Goal: Transaction & Acquisition: Purchase product/service

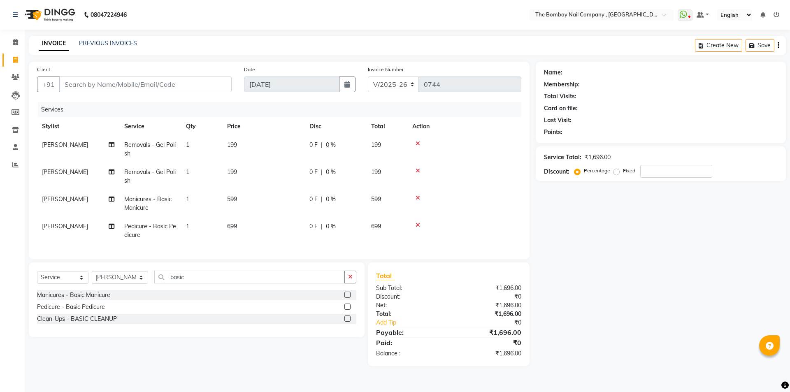
select select "7684"
select select "service"
click at [116, 284] on select "Select Stylist BNC [GEOGRAPHIC_DATA] [PERSON_NAME] Krishna [PERSON_NAME] [PERSO…" at bounding box center [120, 277] width 56 height 13
select select "68147"
click at [92, 277] on select "Select Stylist BNC Ahmedabad Harsh Kalyani Krishna Zala Maulika Parth Soni Rake…" at bounding box center [120, 277] width 56 height 13
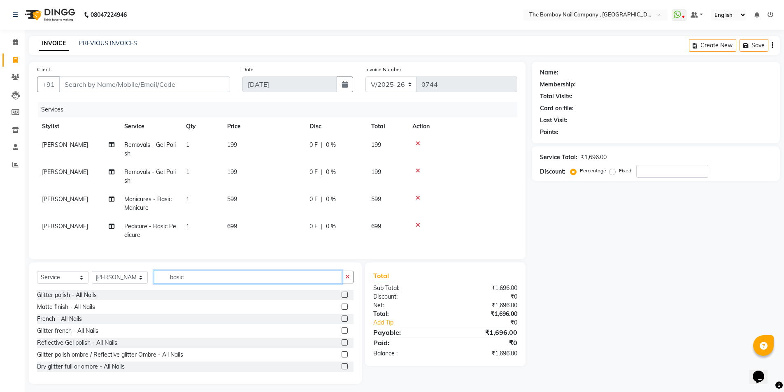
click at [198, 284] on input "basic" at bounding box center [248, 277] width 188 height 13
type input "b"
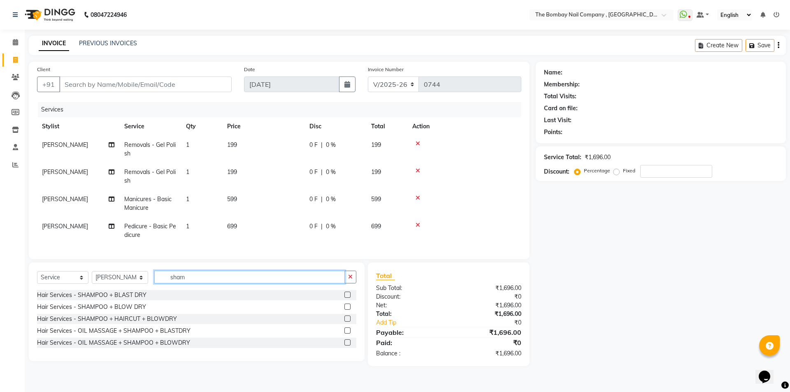
type input "sham"
click at [346, 298] on label at bounding box center [348, 295] width 6 height 6
click at [346, 298] on input "checkbox" at bounding box center [347, 295] width 5 height 5
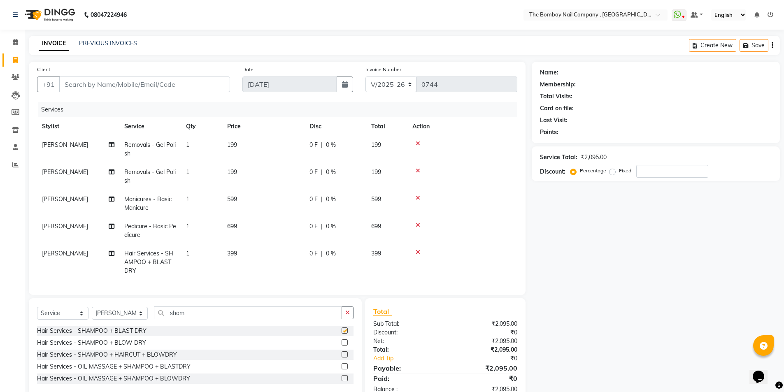
checkbox input "false"
click at [419, 251] on icon at bounding box center [418, 252] width 5 height 6
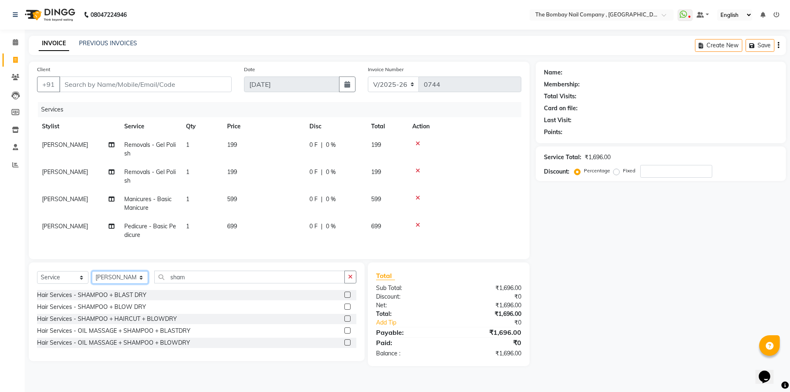
click at [121, 284] on select "Select Stylist BNC Ahmedabad Harsh Kalyani Krishna Zala Maulika Parth Soni Rake…" at bounding box center [120, 277] width 56 height 13
select select "90049"
click at [92, 277] on select "Select Stylist BNC Ahmedabad Harsh Kalyani Krishna Zala Maulika Parth Soni Rake…" at bounding box center [120, 277] width 56 height 13
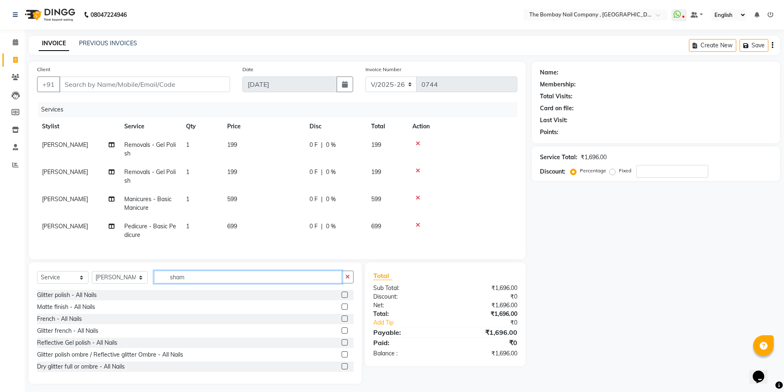
click at [196, 283] on input "sham" at bounding box center [248, 277] width 188 height 13
type input "s"
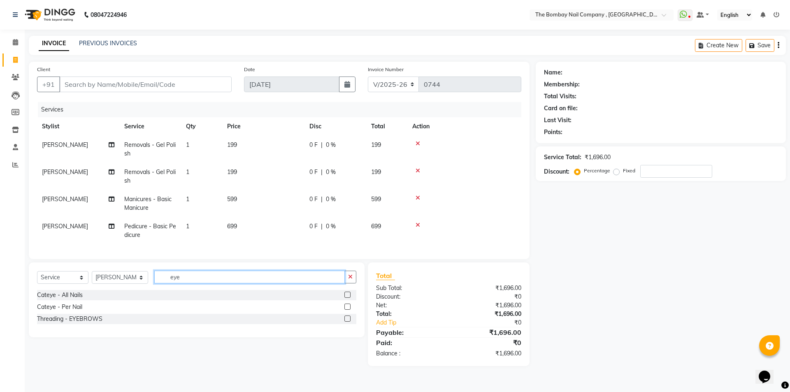
type input "eye"
click at [348, 322] on label at bounding box center [348, 319] width 6 height 6
click at [348, 322] on input "checkbox" at bounding box center [347, 319] width 5 height 5
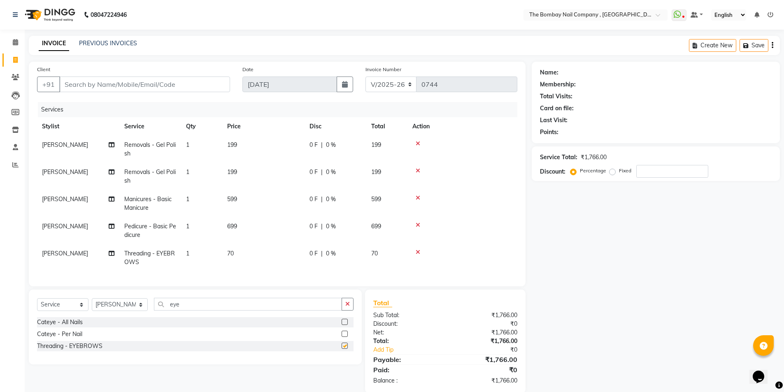
checkbox input "false"
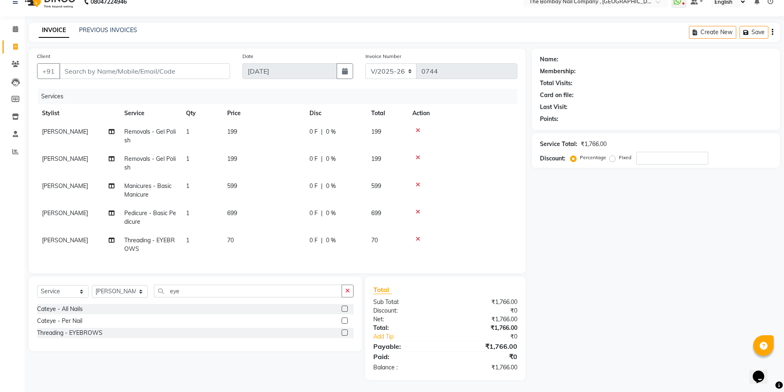
scroll to position [20, 0]
click at [198, 65] on input "Client" at bounding box center [144, 71] width 171 height 16
type input "9"
type input "0"
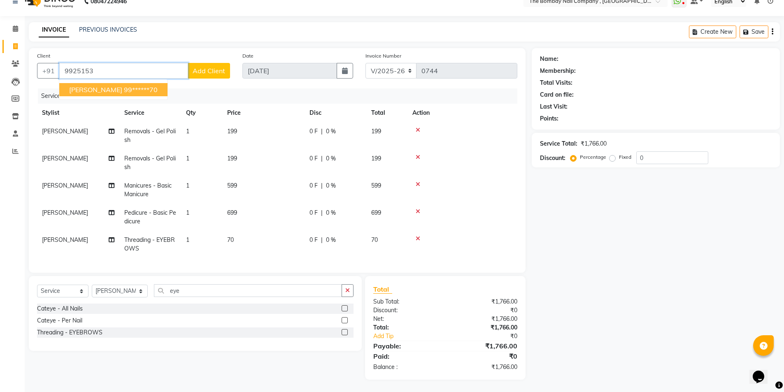
click at [96, 83] on button "Avni Gor 99******70" at bounding box center [113, 89] width 108 height 13
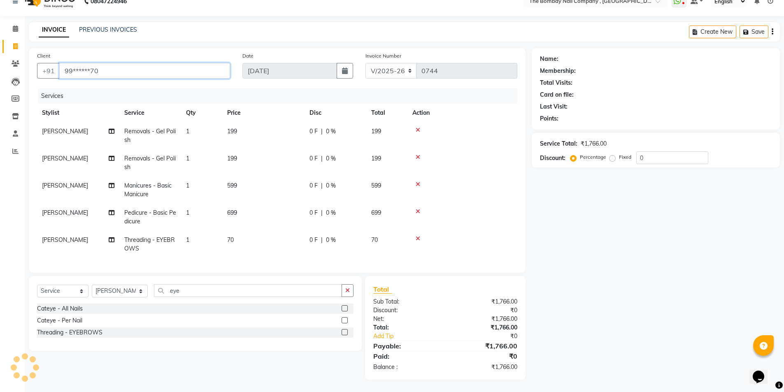
type input "99******70"
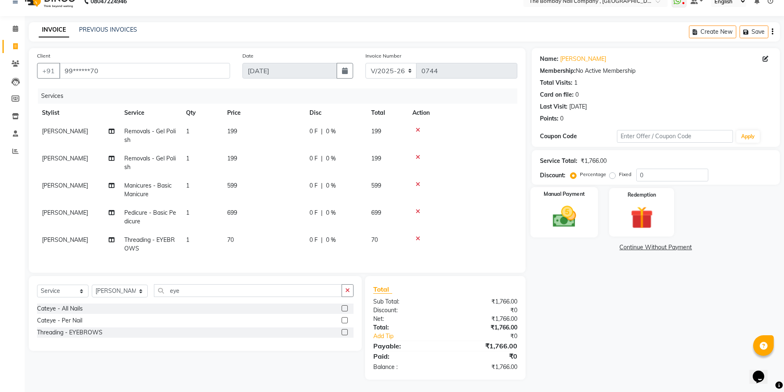
click at [570, 196] on div "Manual Payment" at bounding box center [564, 212] width 68 height 51
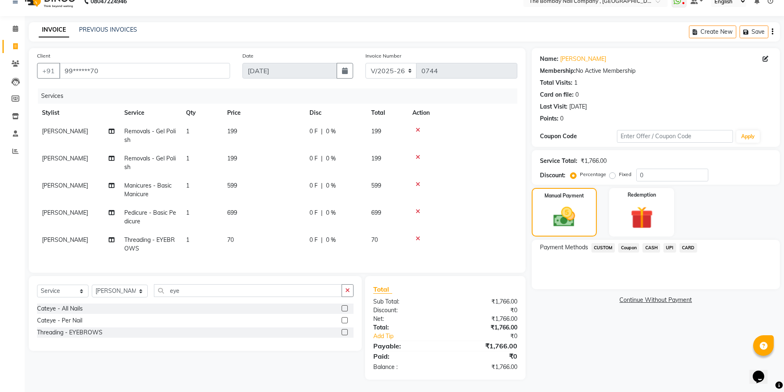
click at [670, 243] on span "UPI" at bounding box center [670, 247] width 13 height 9
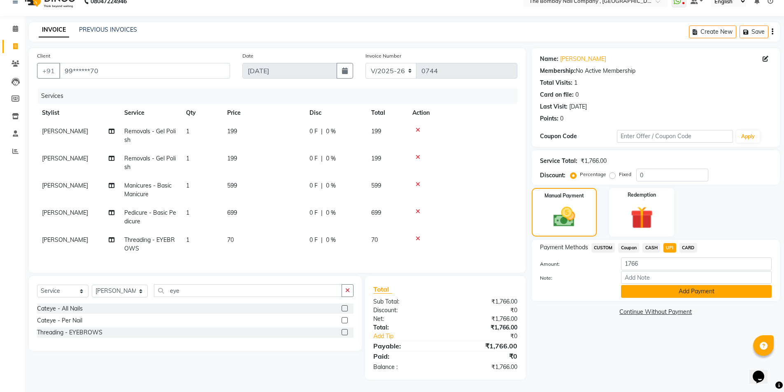
click at [667, 287] on button "Add Payment" at bounding box center [696, 291] width 151 height 13
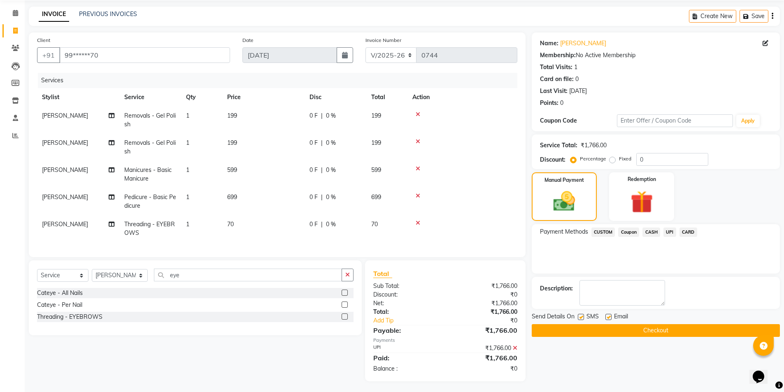
scroll to position [37, 0]
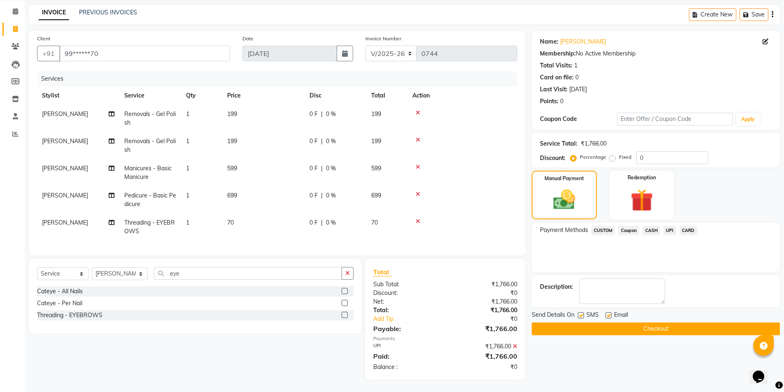
click at [653, 323] on button "Checkout" at bounding box center [656, 329] width 248 height 13
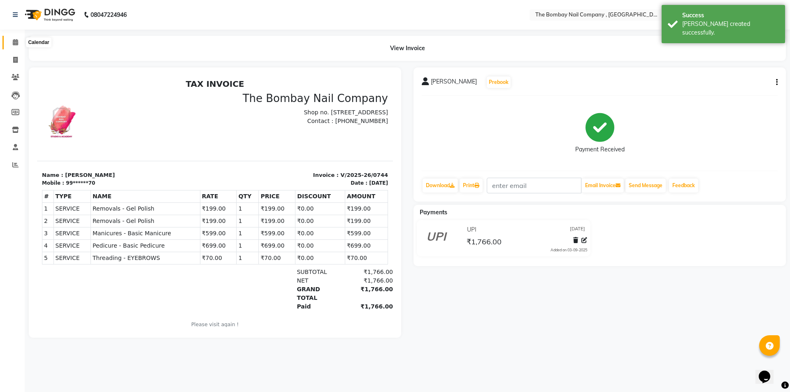
click at [14, 39] on icon at bounding box center [15, 42] width 5 height 6
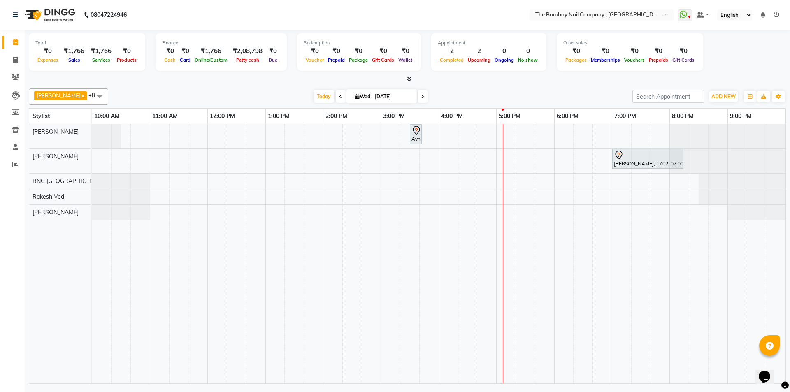
click at [91, 95] on span at bounding box center [99, 97] width 16 height 16
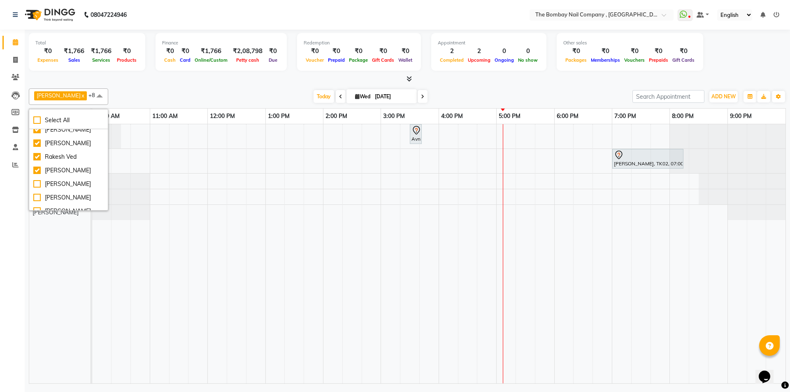
scroll to position [63, 0]
click at [65, 176] on div "[PERSON_NAME]" at bounding box center [68, 176] width 70 height 9
checkbox input "true"
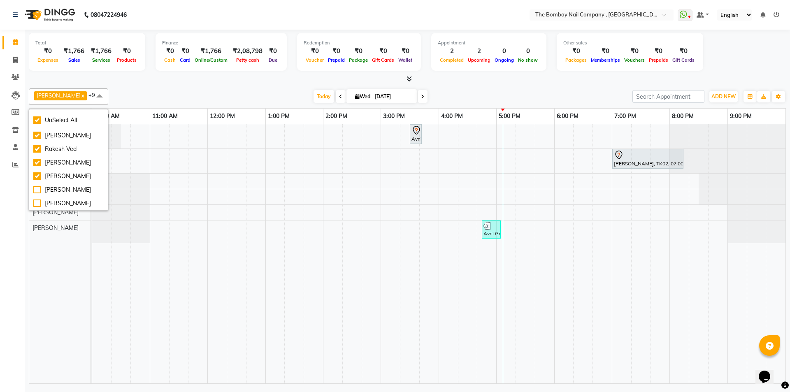
click at [607, 257] on td at bounding box center [602, 253] width 19 height 259
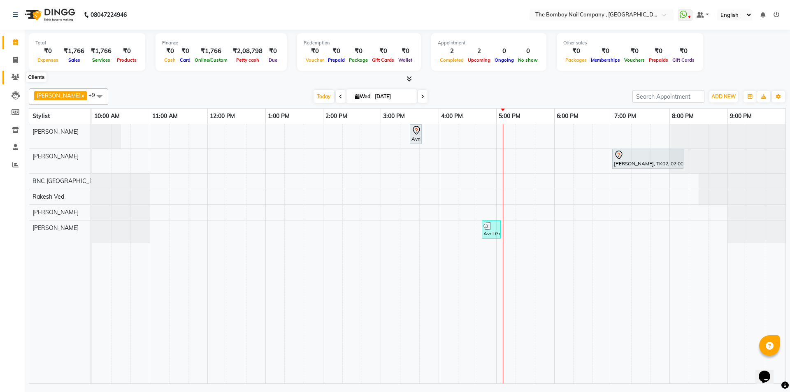
click at [14, 76] on icon at bounding box center [16, 77] width 8 height 6
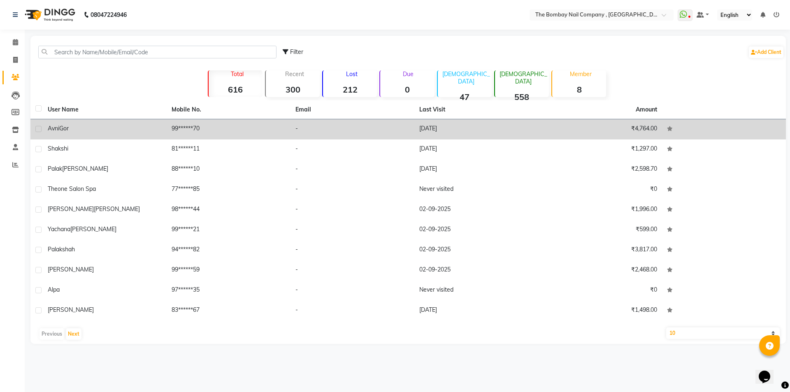
click at [99, 130] on div "Avni Gor" at bounding box center [105, 128] width 114 height 9
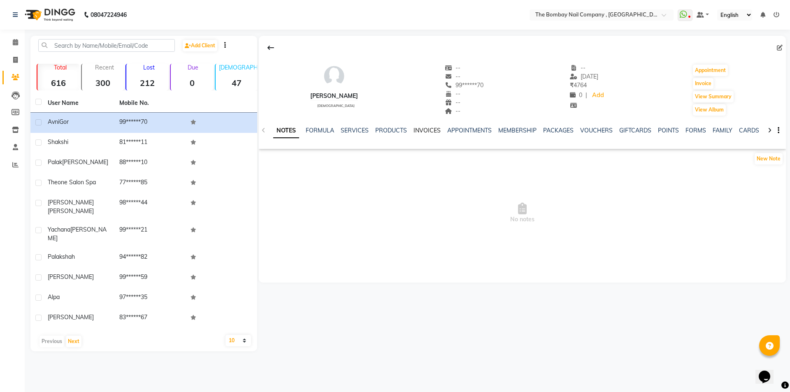
click at [420, 131] on link "INVOICES" at bounding box center [427, 130] width 27 height 7
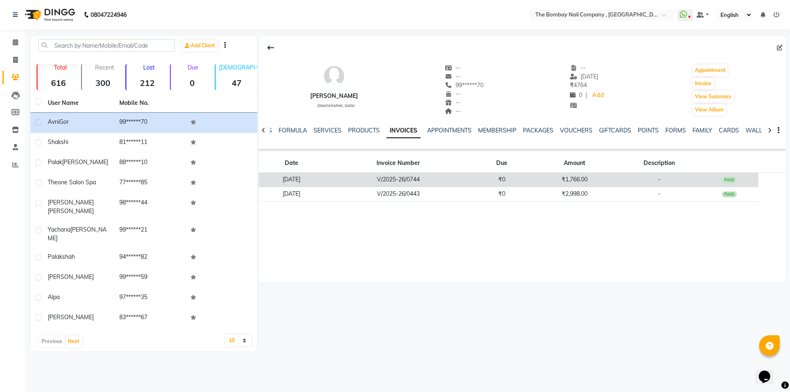
click at [718, 182] on td "PAID" at bounding box center [730, 180] width 58 height 14
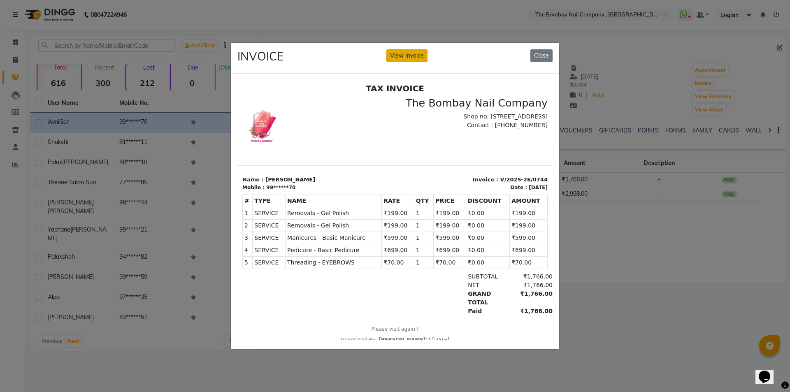
click at [404, 51] on button "View Invoice" at bounding box center [407, 55] width 41 height 13
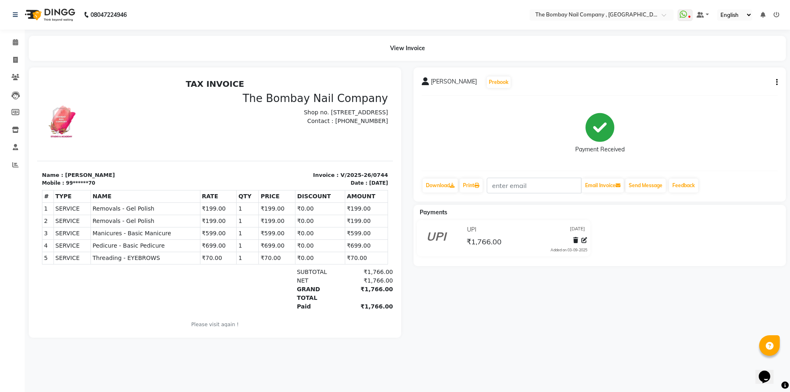
click at [778, 81] on div "Avni Gor Prebook Payment Received Download Print Email Invoice Send Message Fee…" at bounding box center [600, 135] width 373 height 134
click at [777, 82] on icon "button" at bounding box center [777, 82] width 2 height 0
click at [749, 86] on div "Edit Invoice" at bounding box center [736, 87] width 56 height 10
select select "service"
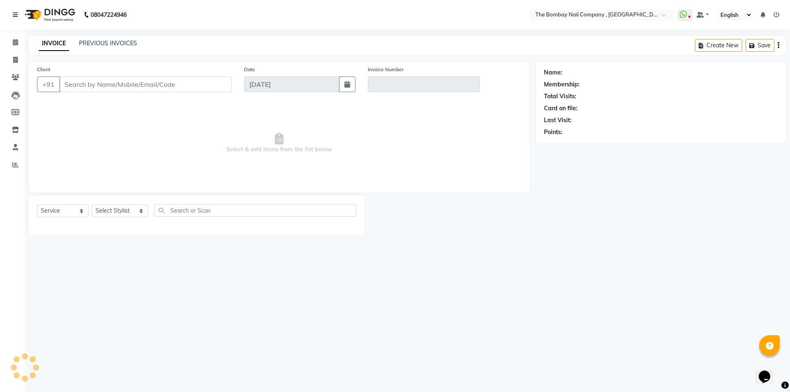
type input "99******70"
type input "V/2025-26/0744"
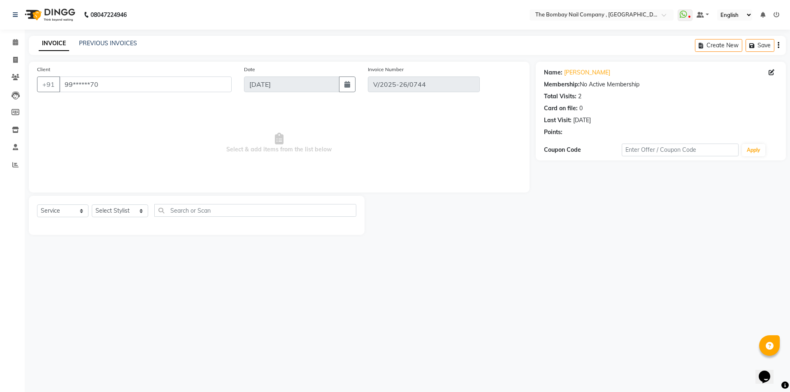
select select "select"
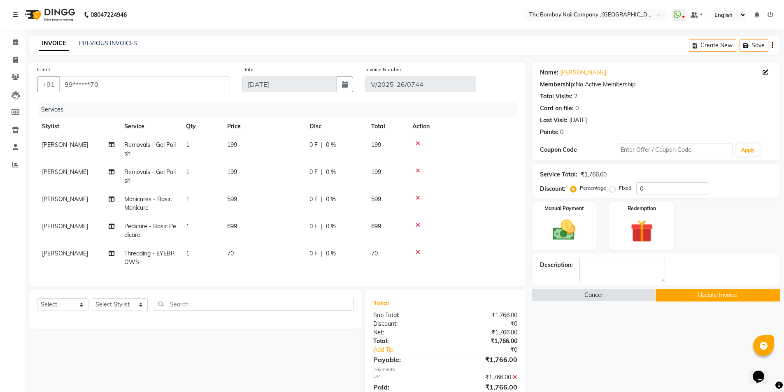
click at [702, 295] on button "Update Invoice" at bounding box center [718, 295] width 124 height 13
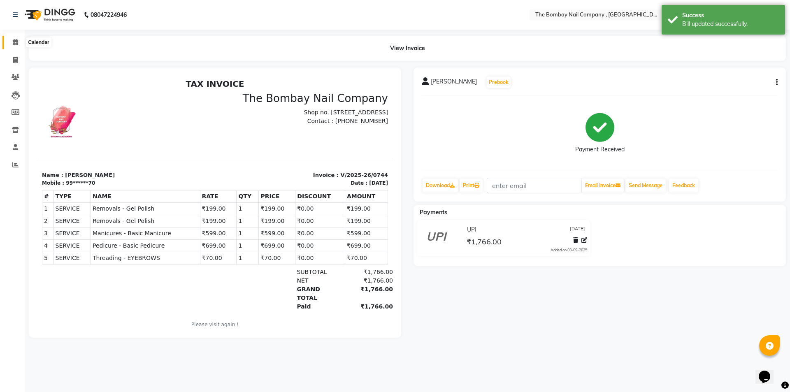
click at [14, 43] on icon at bounding box center [15, 42] width 5 height 6
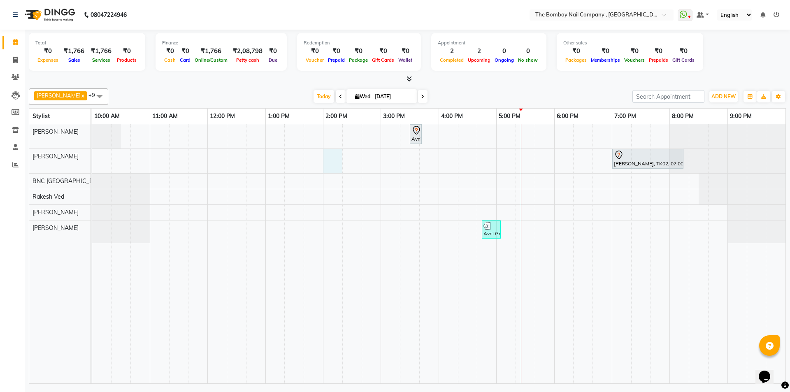
click at [328, 150] on div "Avni Gor, TK01, 03:30 PM-03:40 PM, Removals - Gel Polish shakshi, TK02, 07:00 P…" at bounding box center [439, 253] width 694 height 259
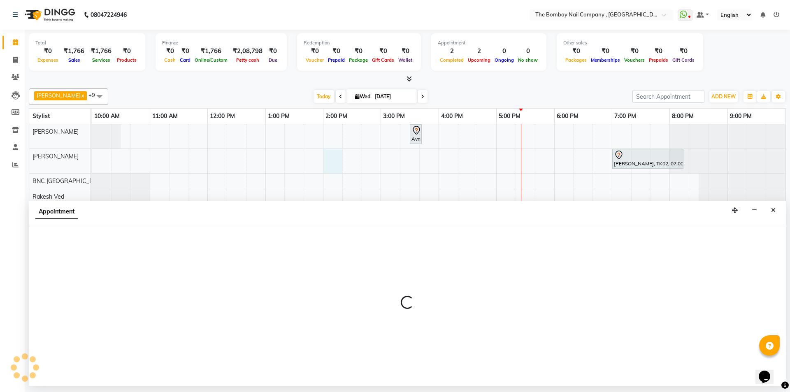
select select "68147"
select select "840"
select select "tentative"
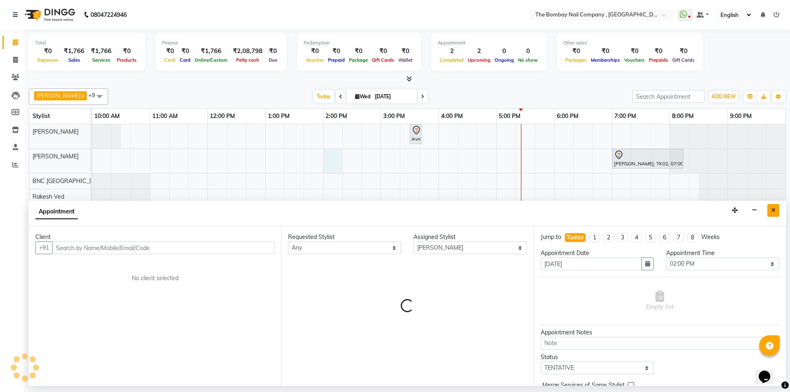
click at [779, 211] on button "Close" at bounding box center [774, 210] width 12 height 13
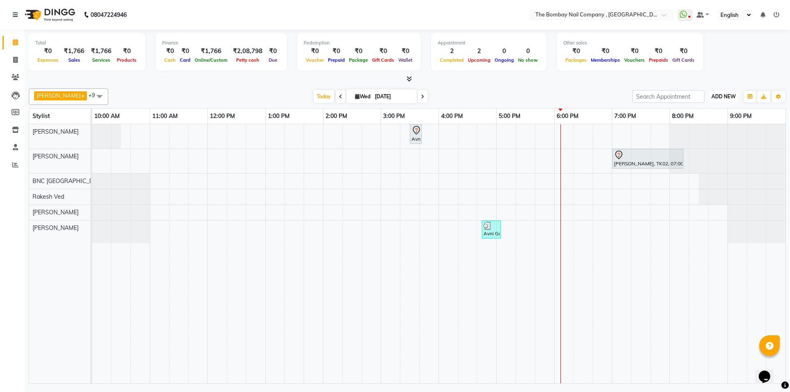
click at [722, 97] on span "ADD NEW" at bounding box center [724, 96] width 24 height 6
click at [700, 121] on link "Add Invoice" at bounding box center [705, 123] width 65 height 11
select select "service"
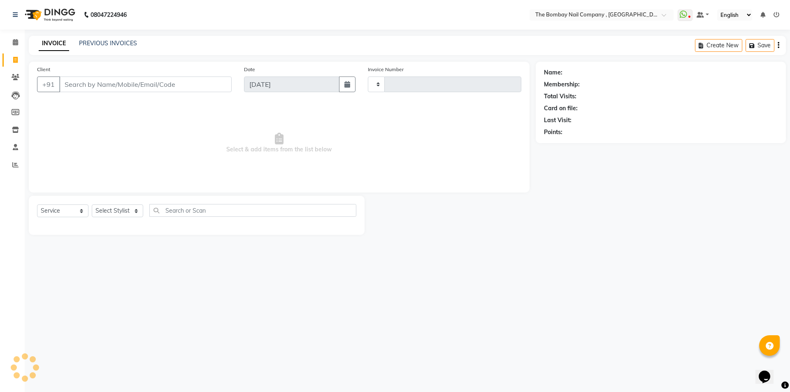
type input "0745"
select select "7684"
click at [135, 84] on input "Client" at bounding box center [145, 85] width 172 height 16
type input "9712974080"
click at [203, 78] on button "Add Client" at bounding box center [210, 85] width 42 height 16
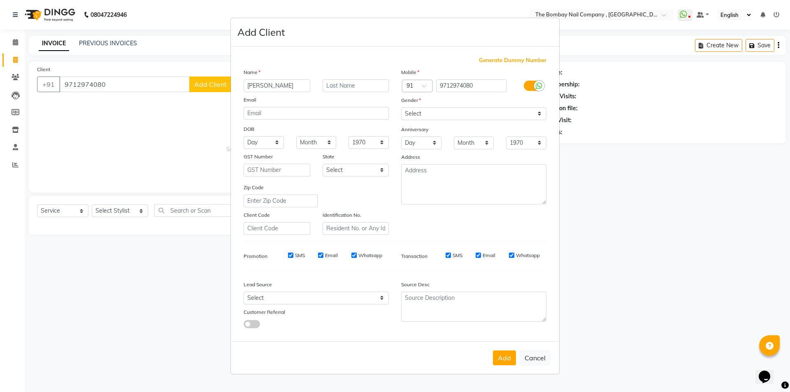
type input "dipal"
click at [440, 112] on select "Select Male Female Other Prefer Not To Say" at bounding box center [473, 113] width 145 height 13
select select "female"
click at [401, 107] on select "Select Male Female Other Prefer Not To Say" at bounding box center [473, 113] width 145 height 13
click at [503, 357] on button "Add" at bounding box center [504, 358] width 23 height 15
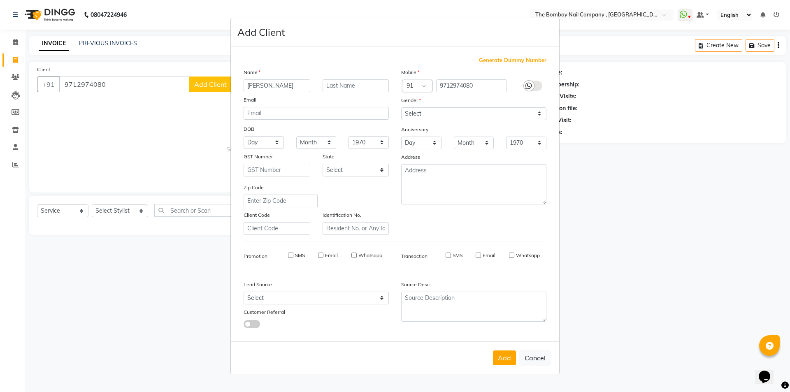
type input "97******80"
select select
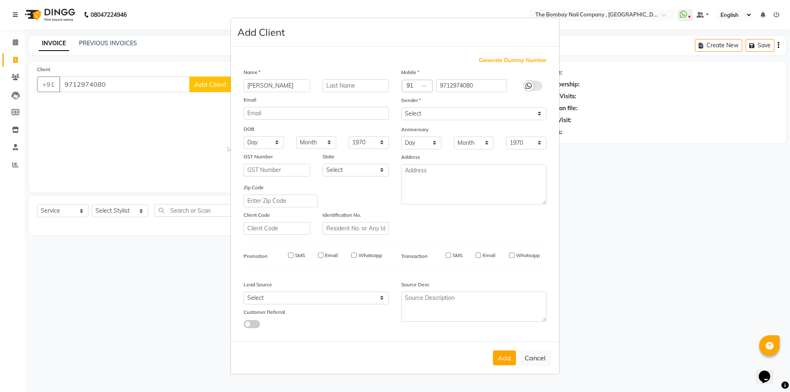
select select
checkbox input "false"
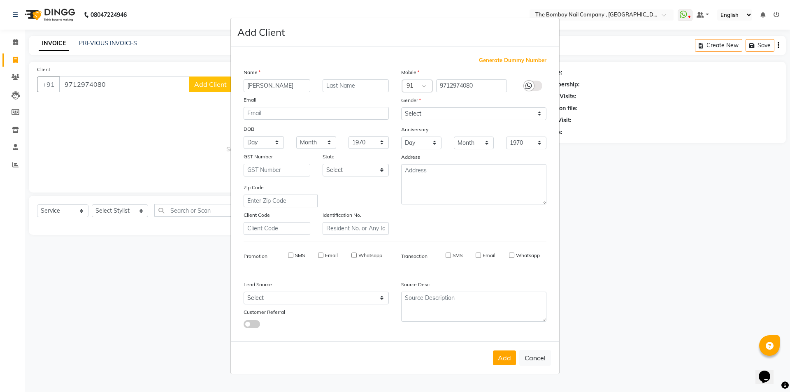
checkbox input "false"
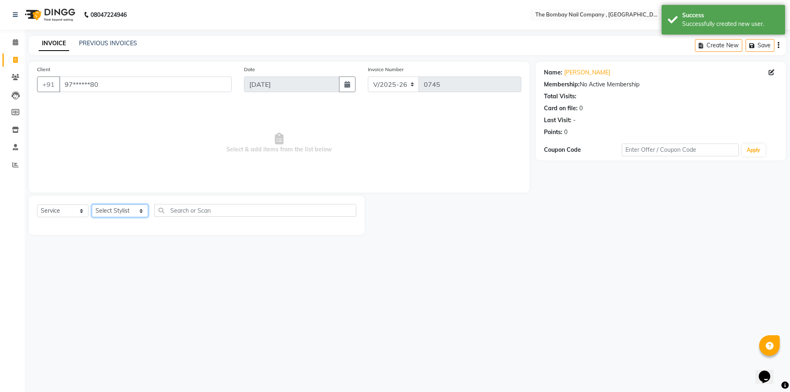
click at [118, 210] on select "Select Stylist BNC Ahmedabad Harsh Kalyani Krishna Zala Maulika Parth Soni Rake…" at bounding box center [120, 211] width 56 height 13
select select "71361"
click at [92, 205] on select "Select Stylist BNC Ahmedabad Harsh Kalyani Krishna Zala Maulika Parth Soni Rake…" at bounding box center [120, 211] width 56 height 13
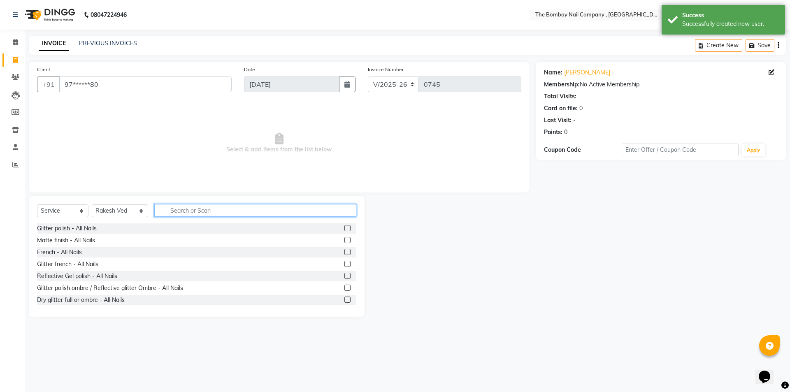
click at [182, 210] on input "text" at bounding box center [255, 210] width 203 height 13
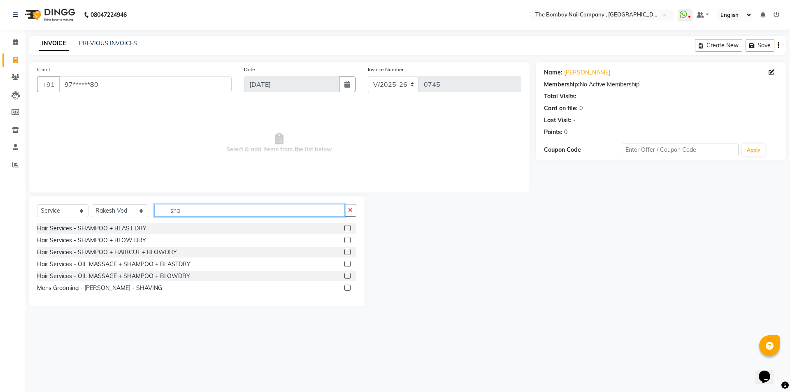
type input "sha"
click at [346, 253] on label at bounding box center [348, 252] width 6 height 6
click at [346, 253] on input "checkbox" at bounding box center [347, 252] width 5 height 5
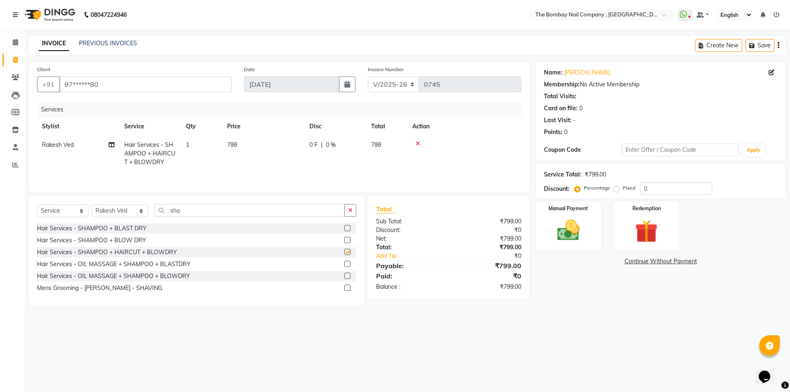
checkbox input "false"
click at [315, 148] on span "0 F" at bounding box center [314, 145] width 8 height 9
select select "71361"
click at [367, 151] on input "0" at bounding box center [360, 147] width 25 height 13
type input "300"
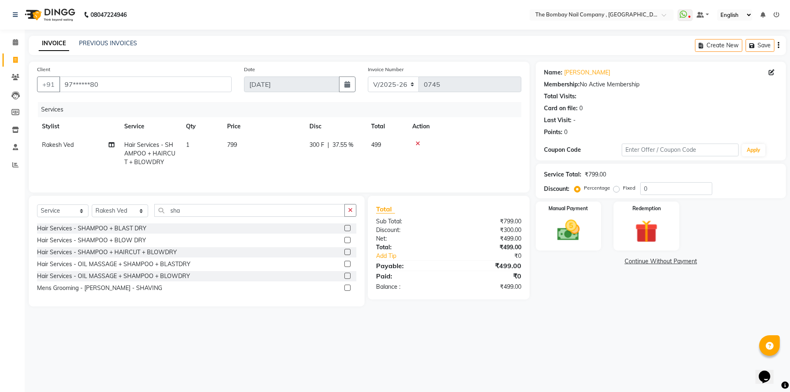
click at [399, 174] on div "Services Stylist Service Qty Price Disc Total Action Rakesh Ved Hair Services -…" at bounding box center [279, 143] width 485 height 82
click at [115, 209] on select "Select Stylist BNC Ahmedabad Harsh Kalyani Krishna Zala Maulika Parth Soni Rake…" at bounding box center [120, 211] width 56 height 13
select select "68147"
click at [92, 205] on select "Select Stylist BNC Ahmedabad Harsh Kalyani Krishna Zala Maulika Parth Soni Rake…" at bounding box center [120, 211] width 56 height 13
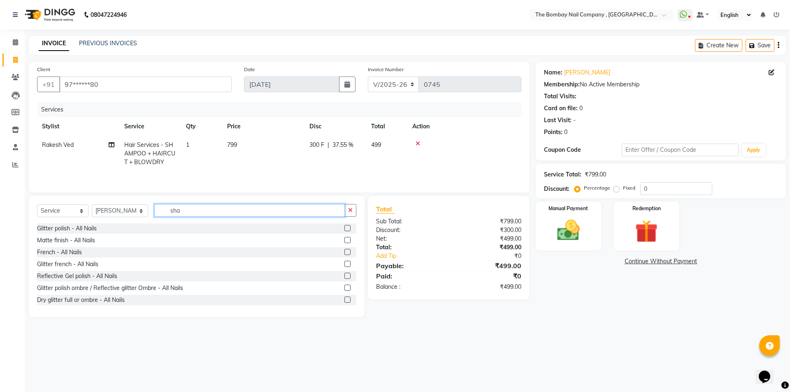
click at [174, 214] on input "sha" at bounding box center [249, 210] width 191 height 13
click at [181, 212] on input "sha" at bounding box center [249, 210] width 191 height 13
type input "s"
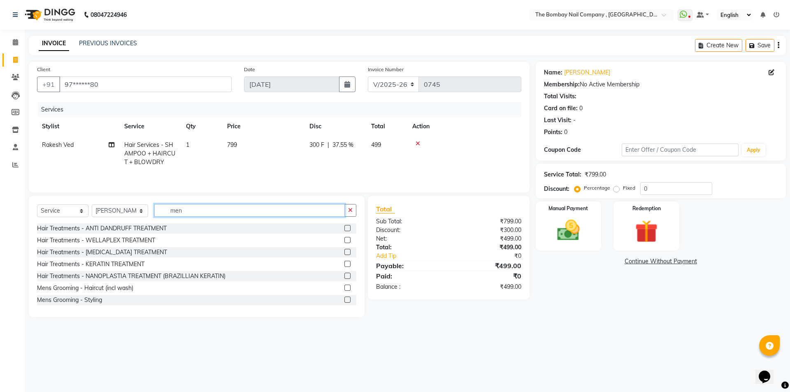
type input "men"
click at [345, 287] on label at bounding box center [348, 288] width 6 height 6
click at [345, 287] on input "checkbox" at bounding box center [347, 288] width 5 height 5
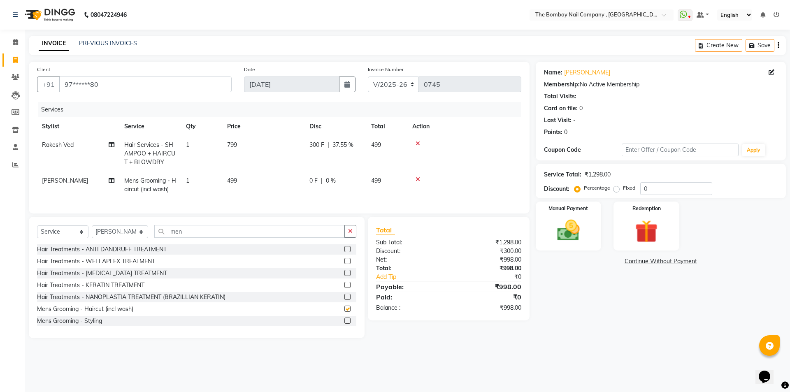
checkbox input "false"
click at [574, 237] on img at bounding box center [569, 230] width 38 height 27
click at [656, 262] on span "CASH" at bounding box center [656, 261] width 18 height 9
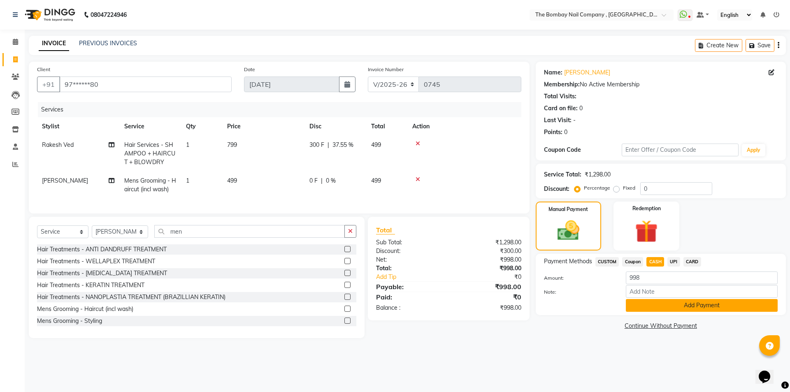
click at [648, 302] on button "Add Payment" at bounding box center [702, 305] width 152 height 13
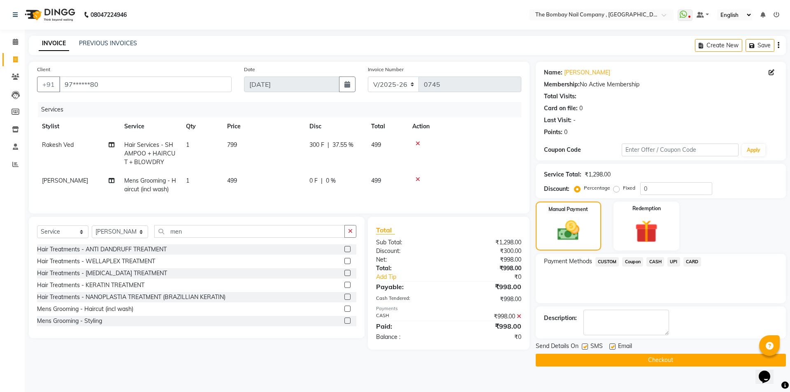
click at [591, 360] on button "Checkout" at bounding box center [661, 360] width 250 height 13
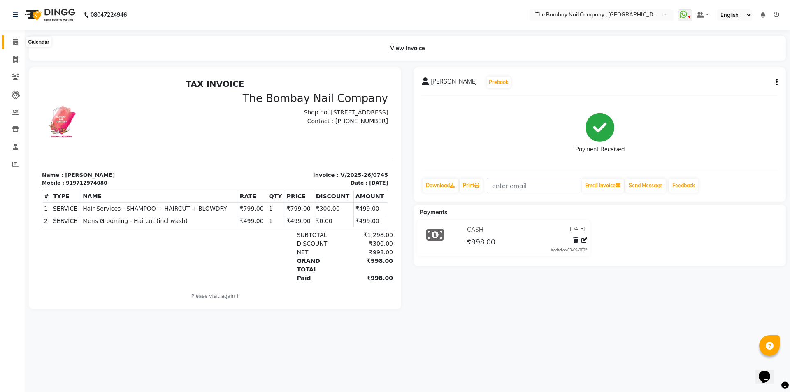
click at [16, 42] on icon at bounding box center [15, 42] width 5 height 6
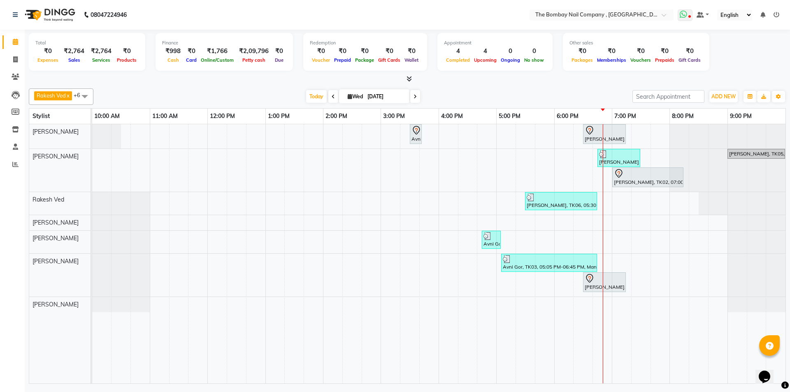
click at [687, 16] on icon at bounding box center [683, 14] width 7 height 8
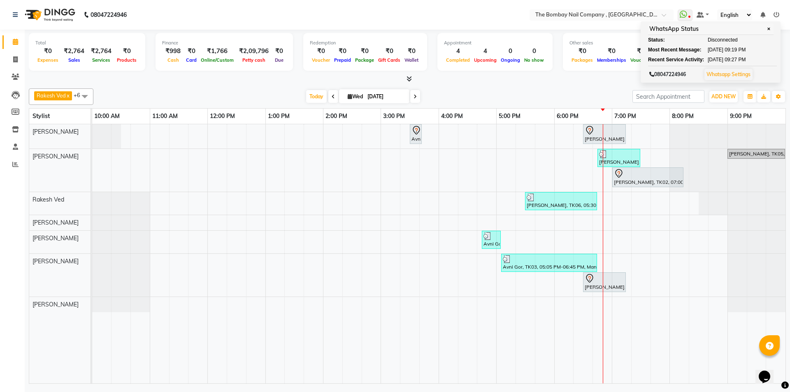
click at [58, 14] on img at bounding box center [49, 14] width 56 height 23
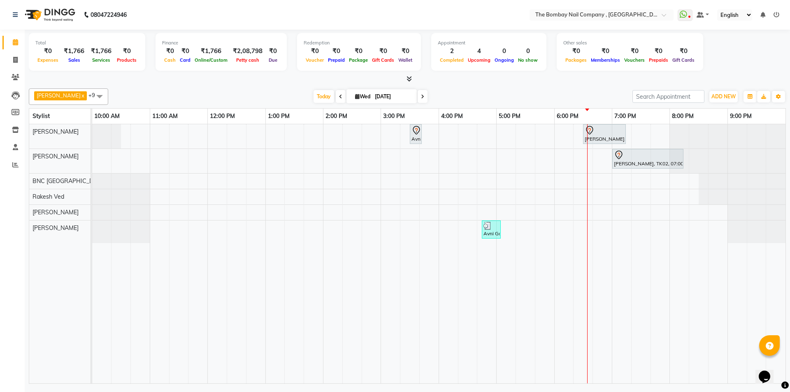
click at [776, 16] on icon at bounding box center [777, 15] width 6 height 6
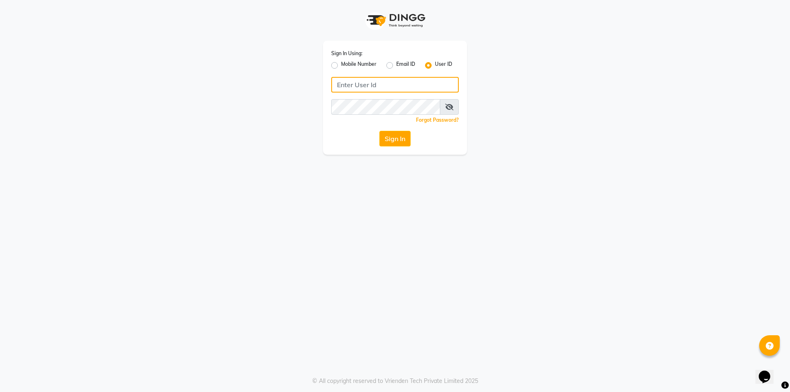
click at [348, 86] on input "Username" at bounding box center [395, 85] width 128 height 16
type input "[PERSON_NAME]@123"
click at [395, 141] on button "Sign In" at bounding box center [395, 139] width 31 height 16
